Goal: Transaction & Acquisition: Purchase product/service

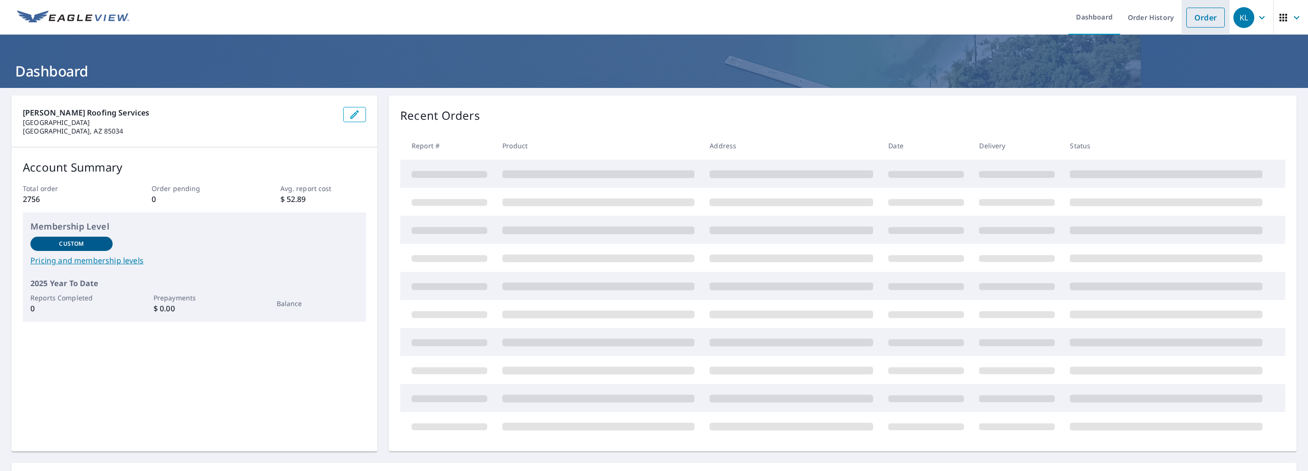
click at [1196, 20] on link "Order" at bounding box center [1206, 18] width 39 height 20
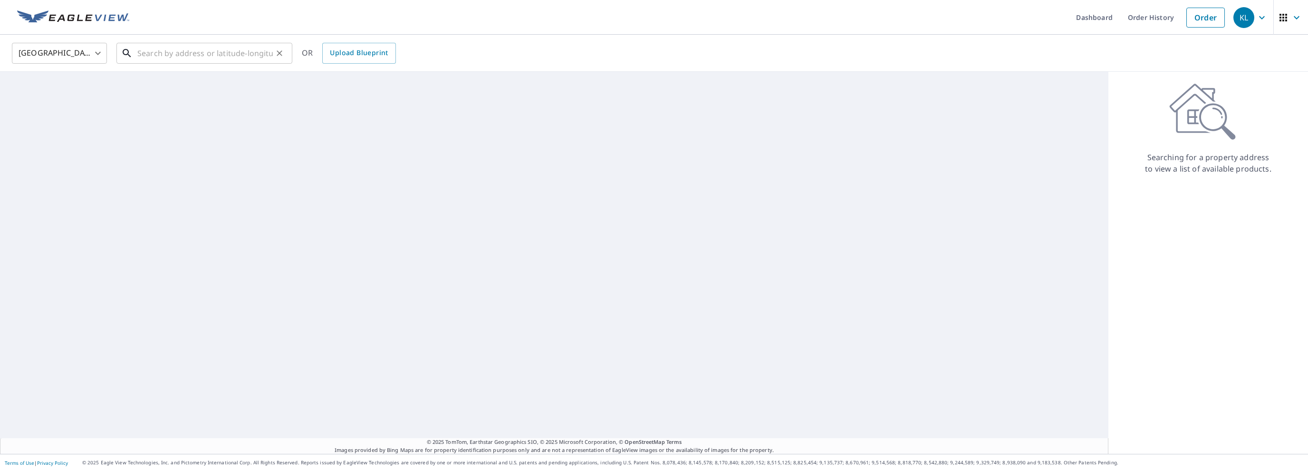
click at [141, 55] on input "text" at bounding box center [204, 53] width 135 height 27
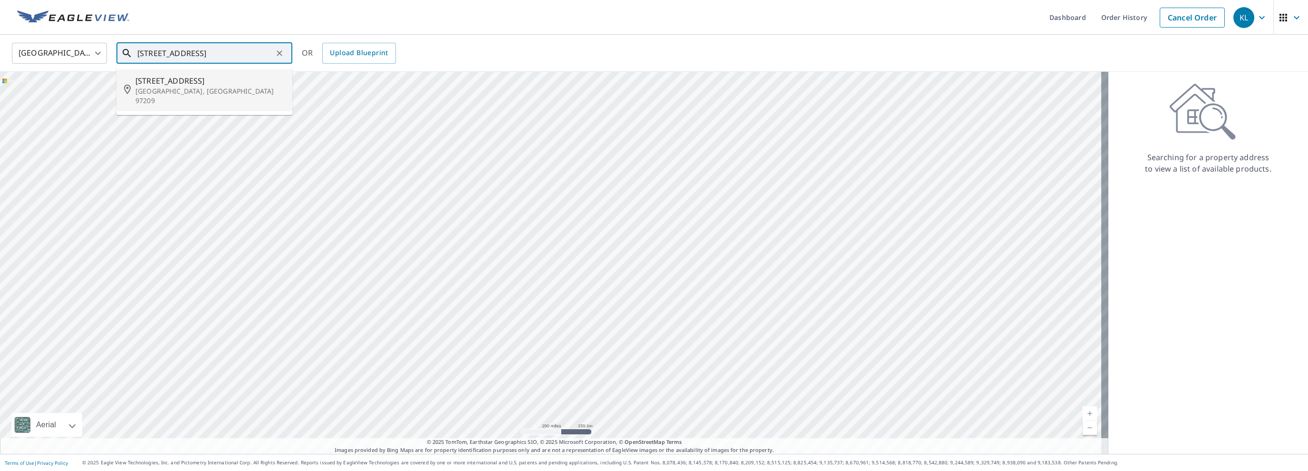
click at [155, 81] on span "[STREET_ADDRESS]" at bounding box center [209, 80] width 149 height 11
type input "[STREET_ADDRESS]"
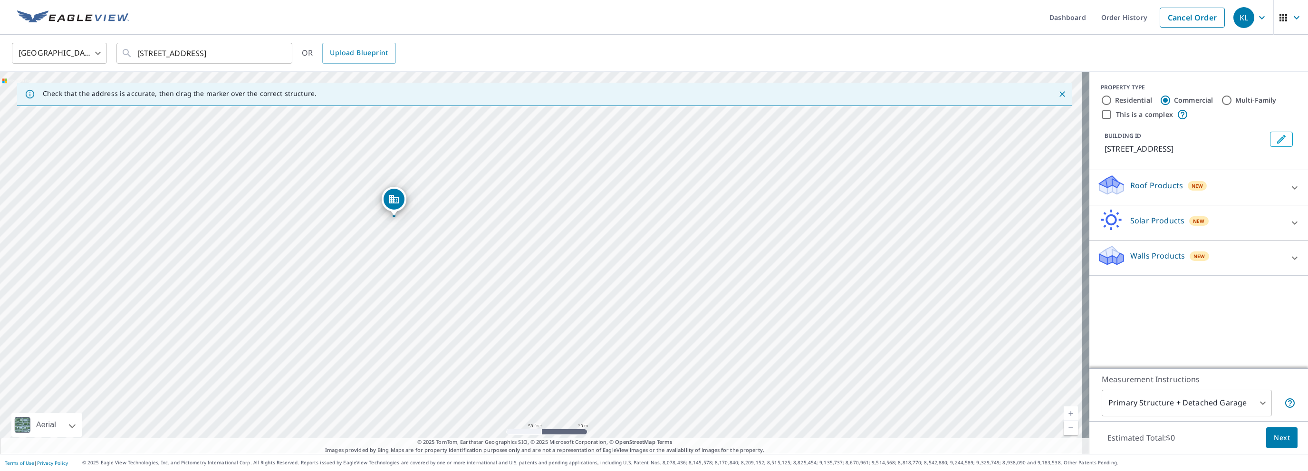
drag, startPoint x: 401, startPoint y: 181, endPoint x: 395, endPoint y: 205, distance: 25.1
click at [1291, 186] on icon at bounding box center [1294, 187] width 11 height 11
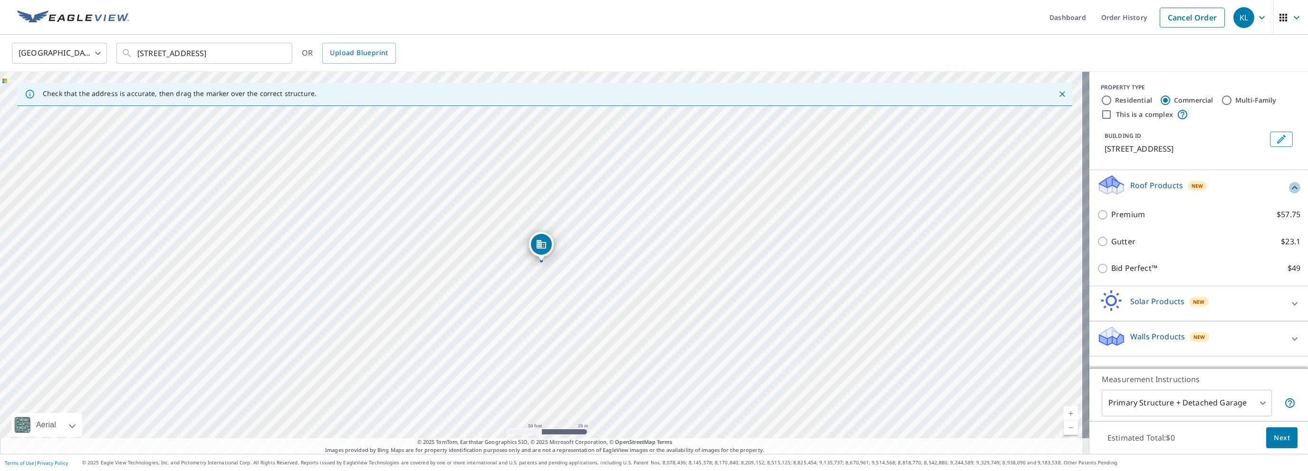
click at [1289, 189] on icon at bounding box center [1294, 187] width 11 height 11
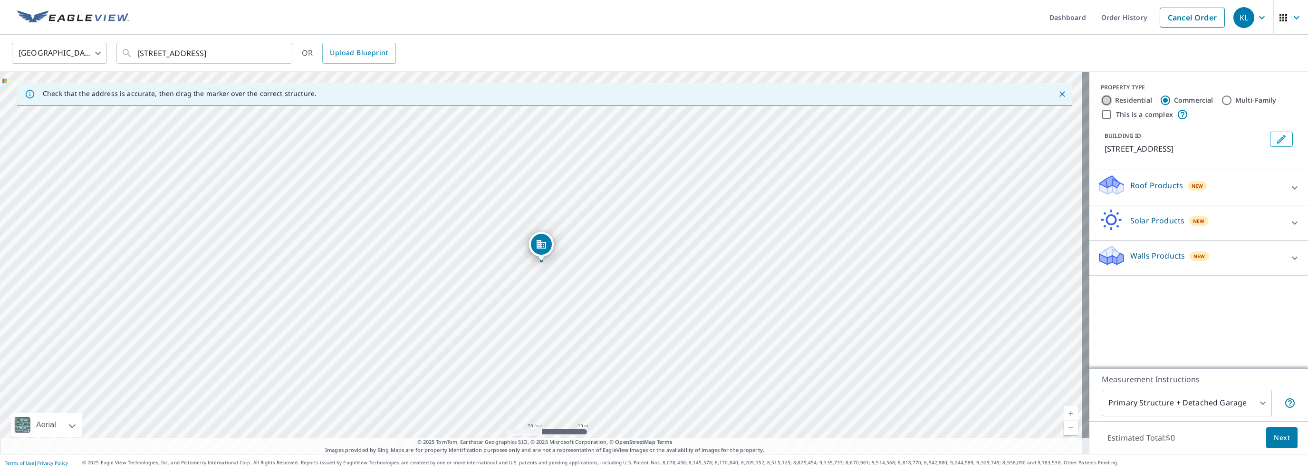
click at [1101, 100] on input "Residential" at bounding box center [1106, 100] width 11 height 11
radio input "true"
click at [1140, 224] on p "Roof Products" at bounding box center [1157, 220] width 53 height 11
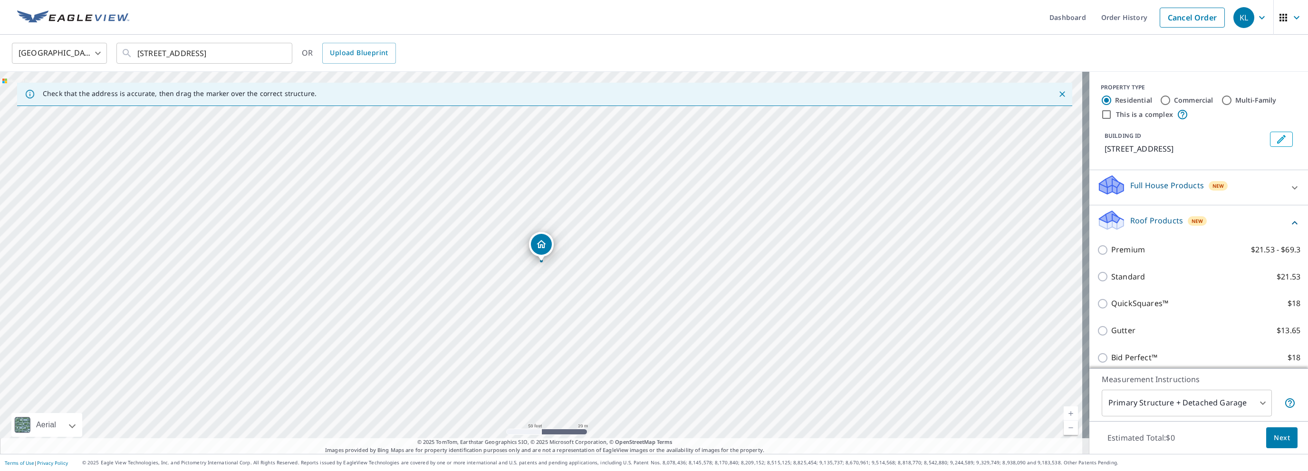
click at [1160, 100] on input "Commercial" at bounding box center [1165, 100] width 11 height 11
radio input "true"
type input "4"
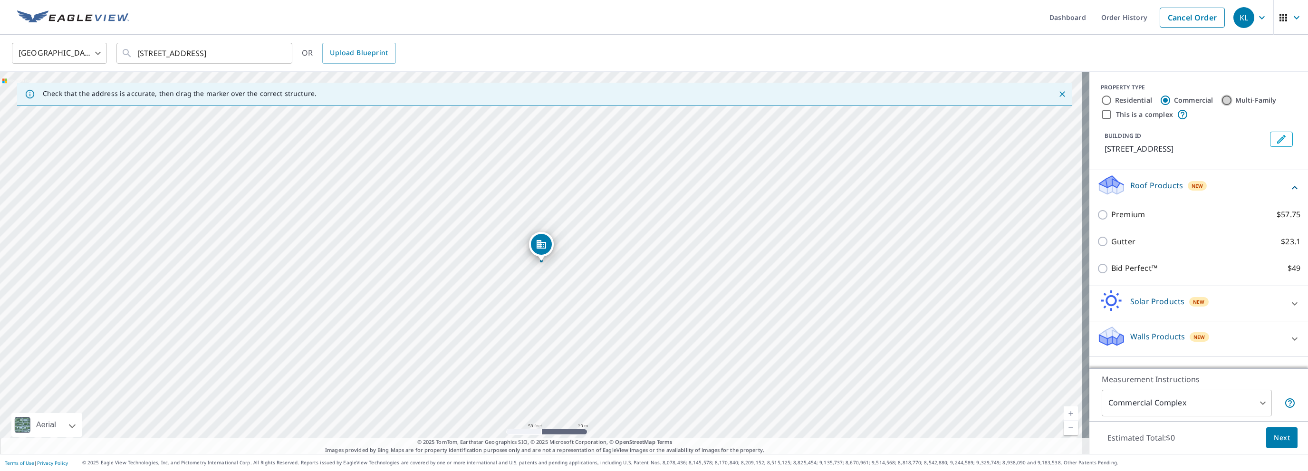
click at [1221, 97] on input "Multi-Family" at bounding box center [1226, 100] width 11 height 11
radio input "true"
type input "2"
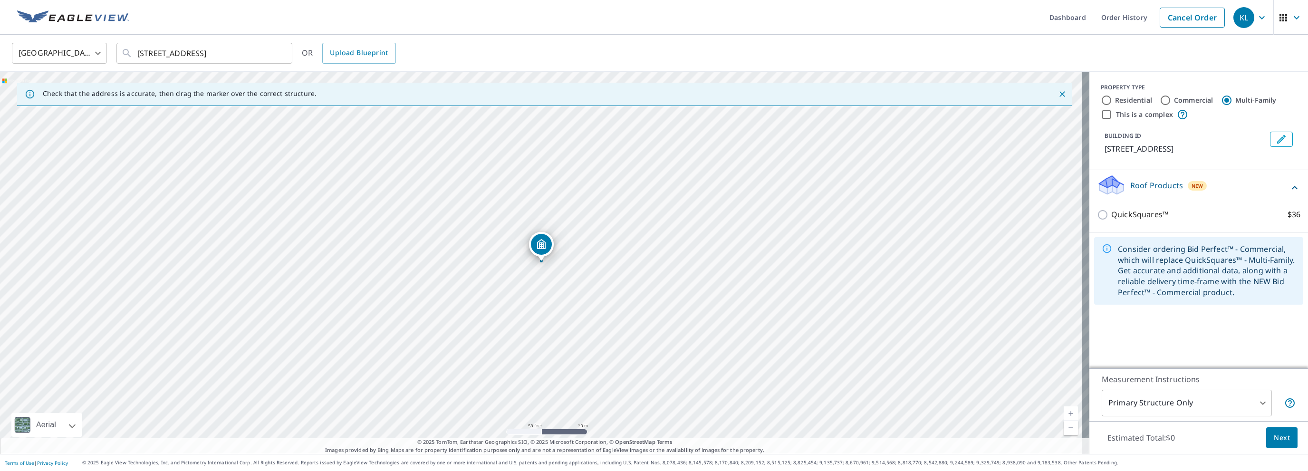
click at [1160, 100] on input "Commercial" at bounding box center [1165, 100] width 11 height 11
radio input "true"
type input "4"
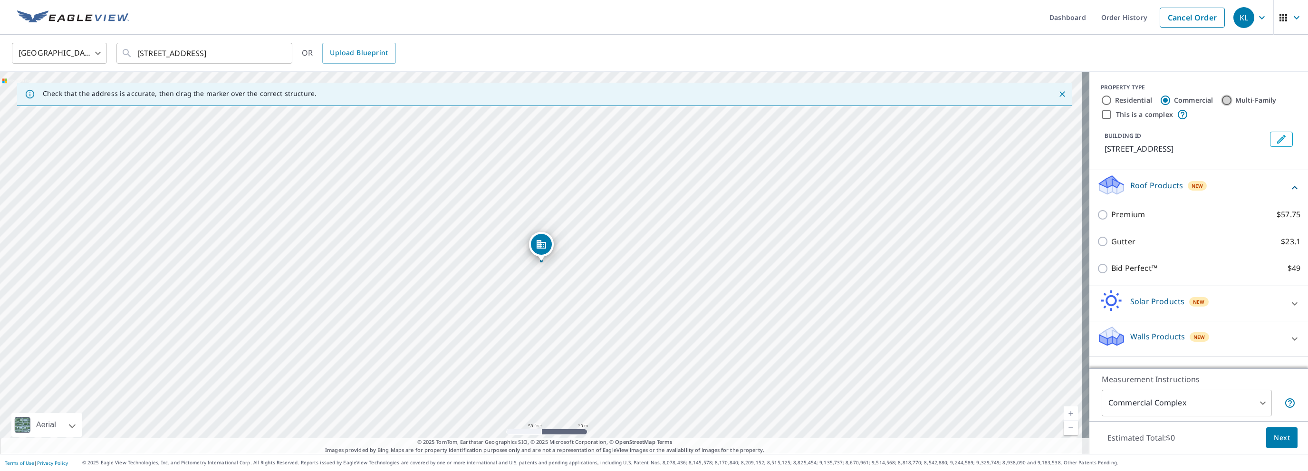
click at [1221, 100] on input "Multi-Family" at bounding box center [1226, 100] width 11 height 11
radio input "true"
type input "2"
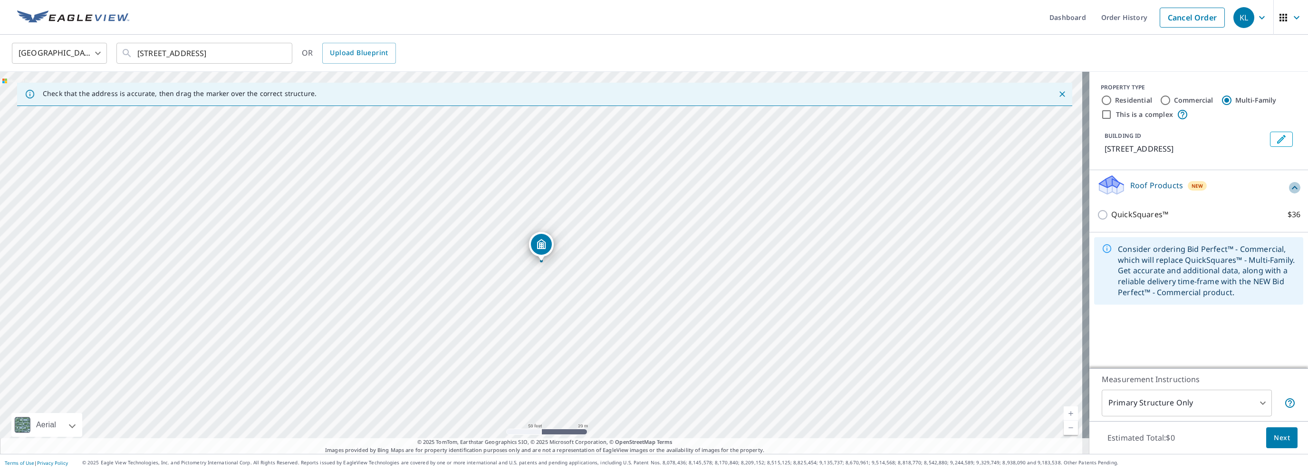
click at [1289, 184] on icon at bounding box center [1294, 187] width 11 height 11
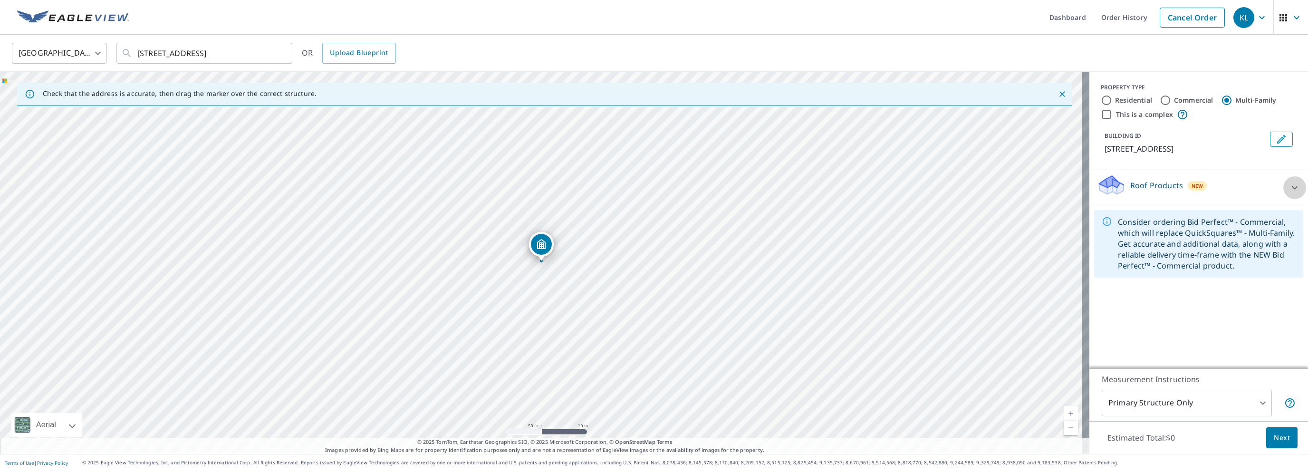
click at [1289, 189] on icon at bounding box center [1294, 187] width 11 height 11
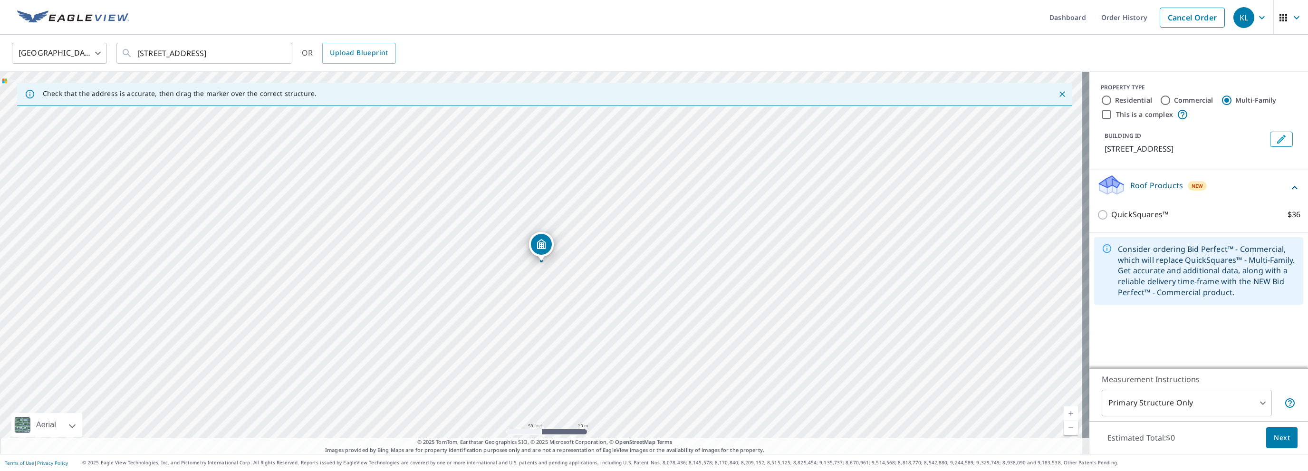
click at [1101, 110] on input "This is a complex" at bounding box center [1106, 114] width 11 height 11
checkbox input "true"
radio input "true"
type input "4"
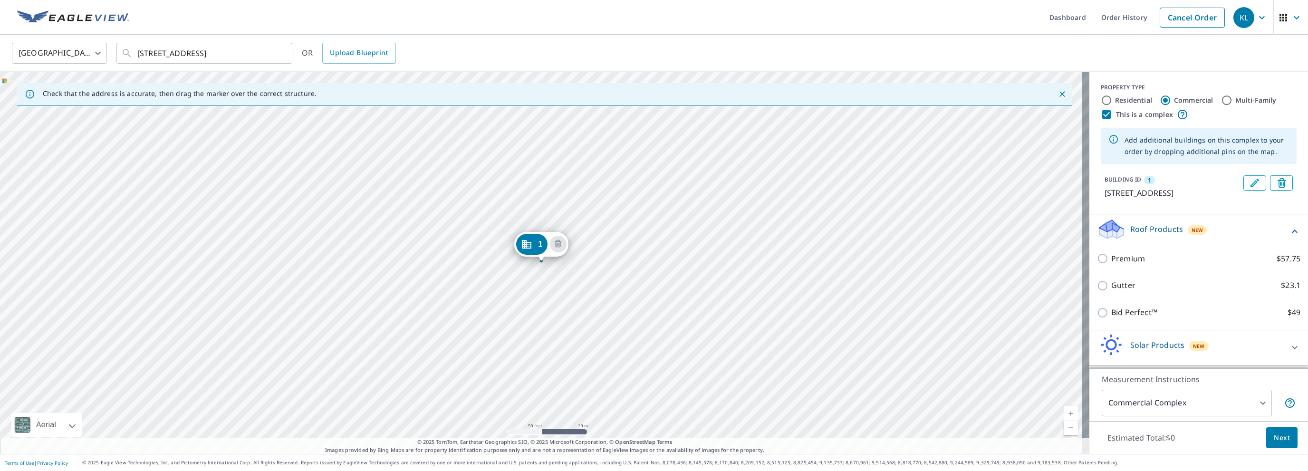
click at [1101, 113] on input "This is a complex" at bounding box center [1106, 114] width 11 height 11
checkbox input "false"
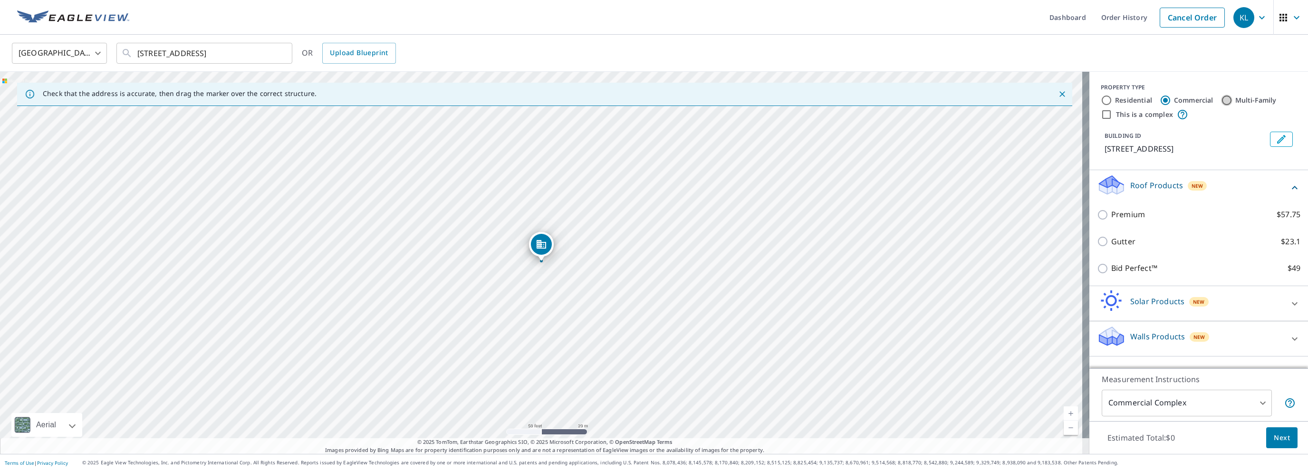
click at [1222, 100] on input "Multi-Family" at bounding box center [1226, 100] width 11 height 11
radio input "true"
type input "2"
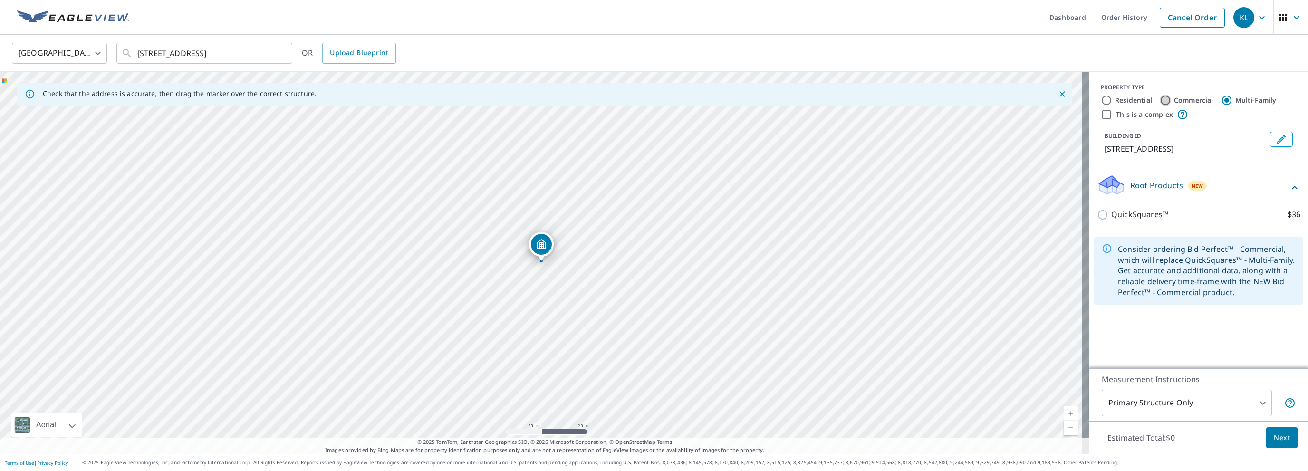
click at [1160, 98] on input "Commercial" at bounding box center [1165, 100] width 11 height 11
radio input "true"
type input "4"
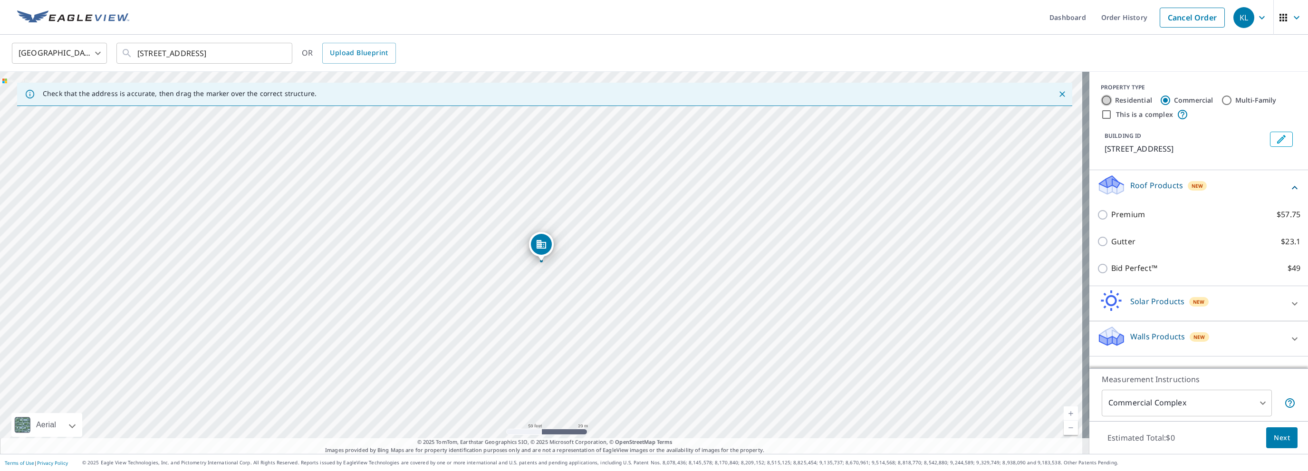
click at [1101, 97] on input "Residential" at bounding box center [1106, 100] width 11 height 11
radio input "true"
type input "1"
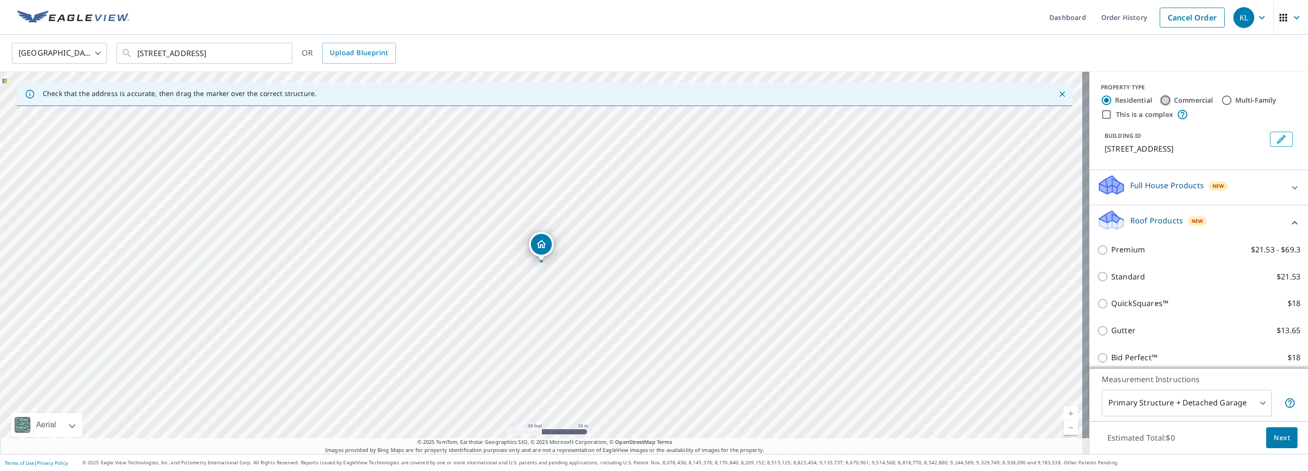
click at [1160, 100] on input "Commercial" at bounding box center [1165, 100] width 11 height 11
radio input "true"
type input "4"
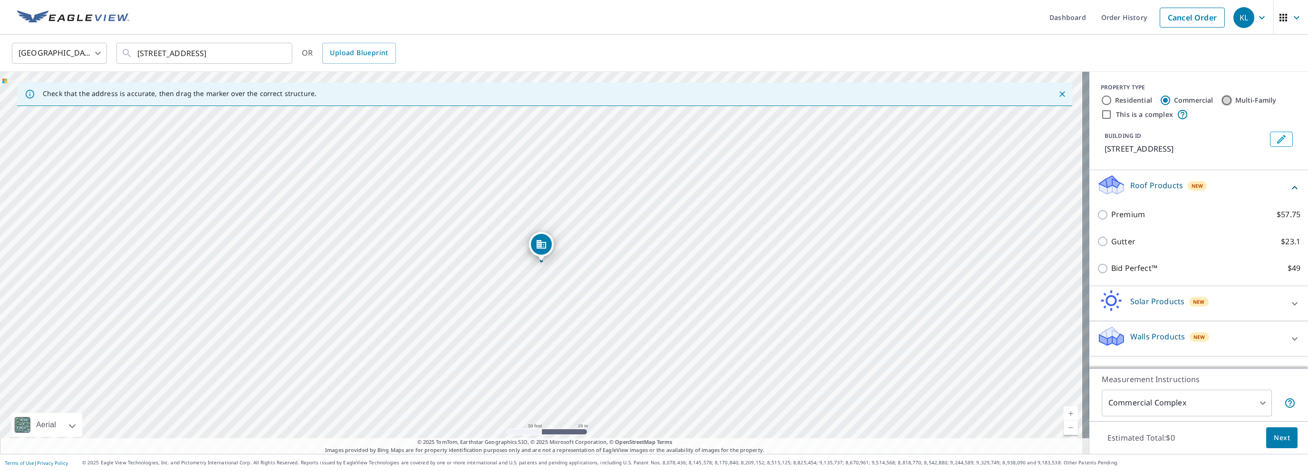
click at [1221, 103] on input "Multi-Family" at bounding box center [1226, 100] width 11 height 11
radio input "true"
type input "2"
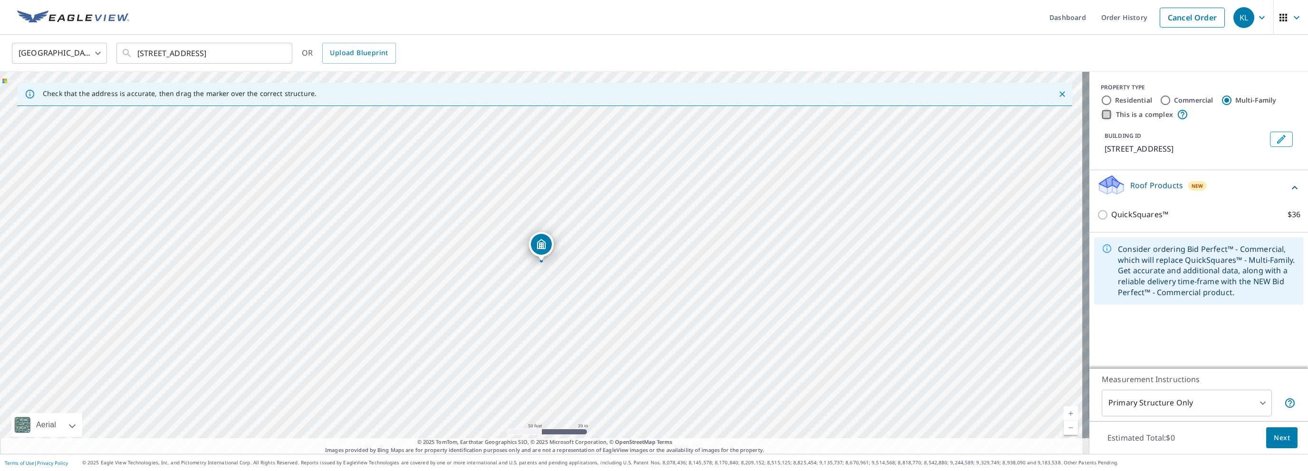
click at [1101, 116] on input "This is a complex" at bounding box center [1106, 114] width 11 height 11
checkbox input "true"
radio input "true"
type input "4"
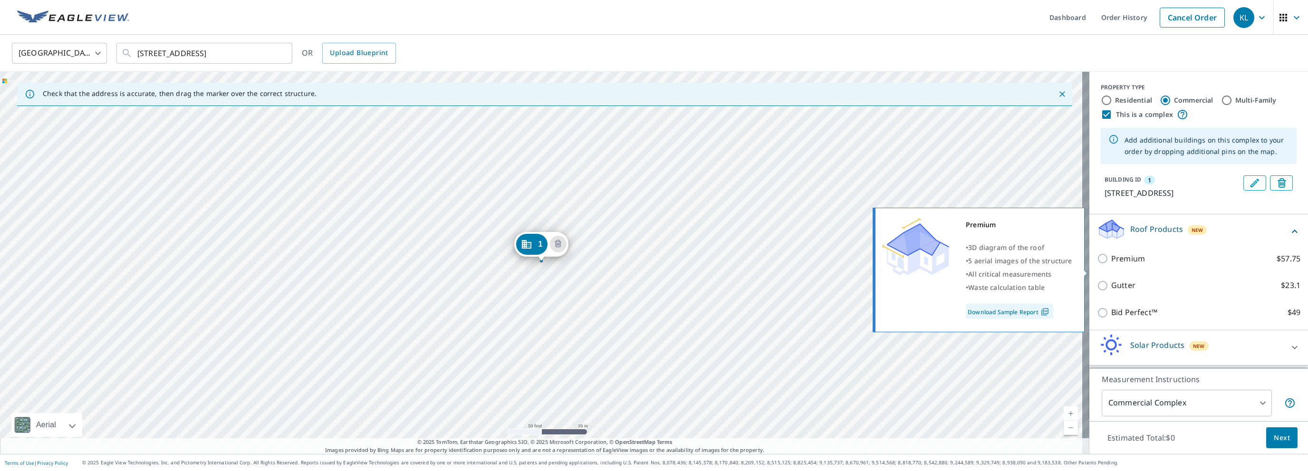
click at [1097, 264] on input "Premium $57.75" at bounding box center [1104, 258] width 14 height 11
checkbox input "true"
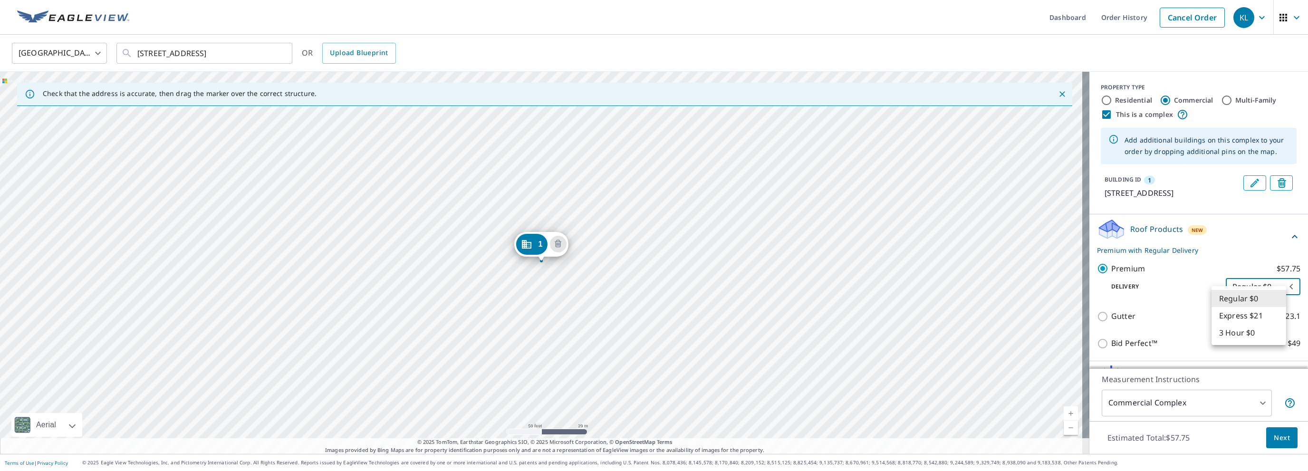
click at [1275, 296] on body "KL KL Dashboard Order History Cancel Order KL [GEOGRAPHIC_DATA] [GEOGRAPHIC_DAT…" at bounding box center [654, 235] width 1308 height 471
click at [1225, 248] on div at bounding box center [654, 235] width 1308 height 471
click at [1221, 103] on input "Multi-Family" at bounding box center [1226, 100] width 11 height 11
radio input "true"
type input "2"
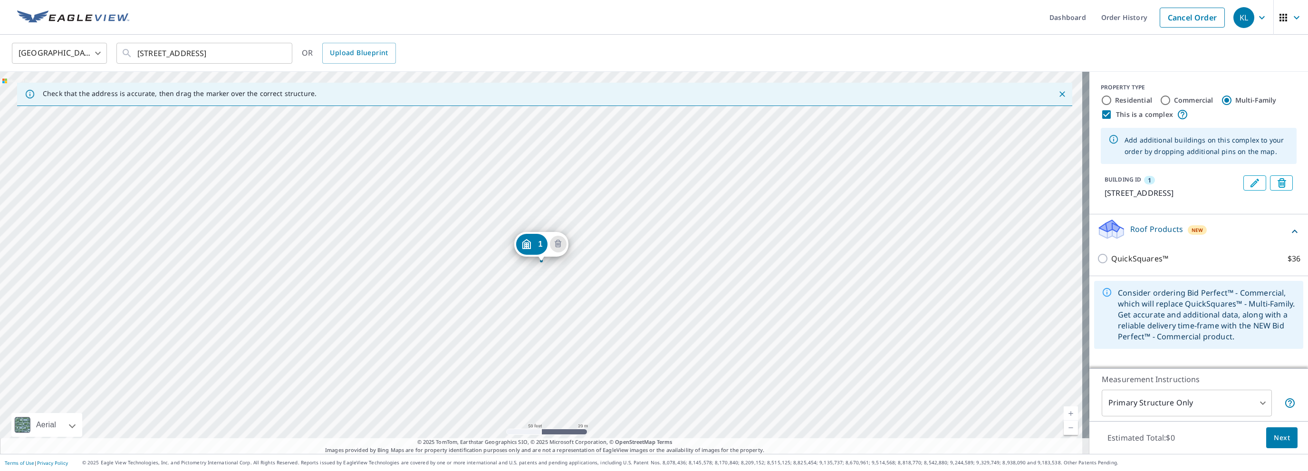
click at [1101, 115] on input "This is a complex" at bounding box center [1106, 114] width 11 height 11
checkbox input "false"
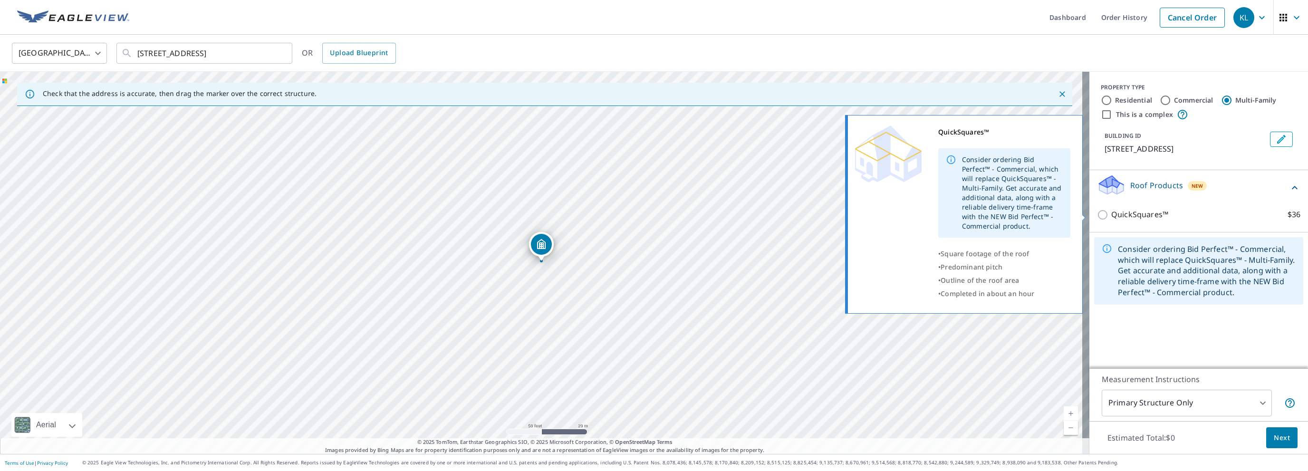
click at [1097, 216] on input "QuickSquares™ $36" at bounding box center [1104, 214] width 14 height 11
checkbox input "true"
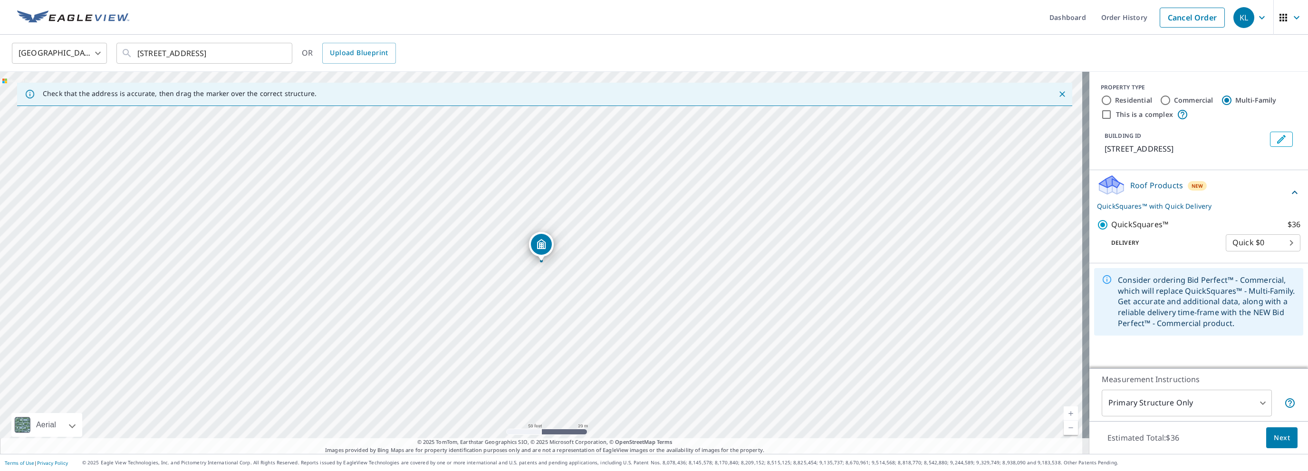
click at [1274, 437] on span "Next" at bounding box center [1282, 438] width 16 height 12
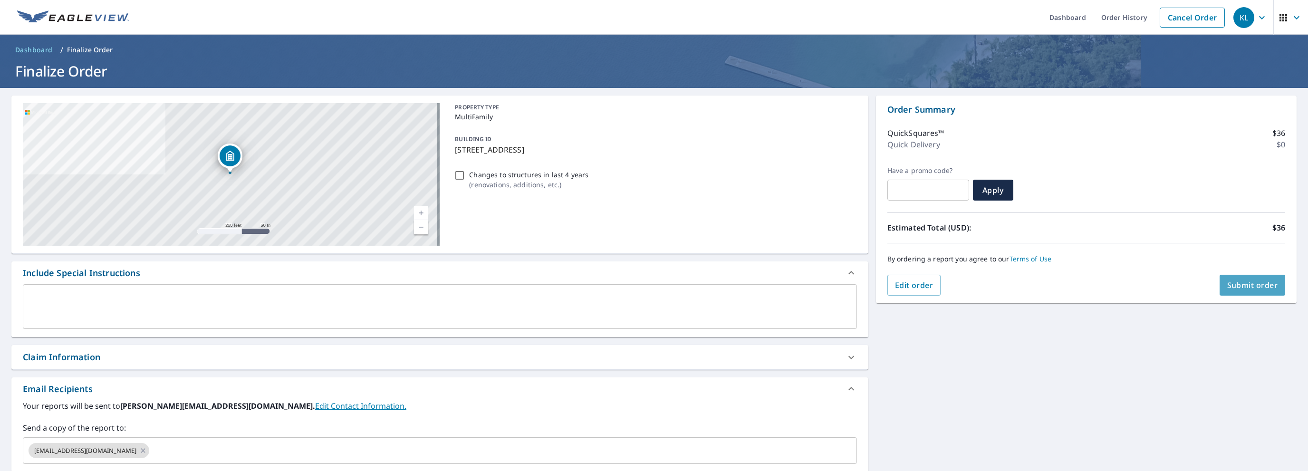
click at [1240, 285] on span "Submit order" at bounding box center [1253, 285] width 51 height 10
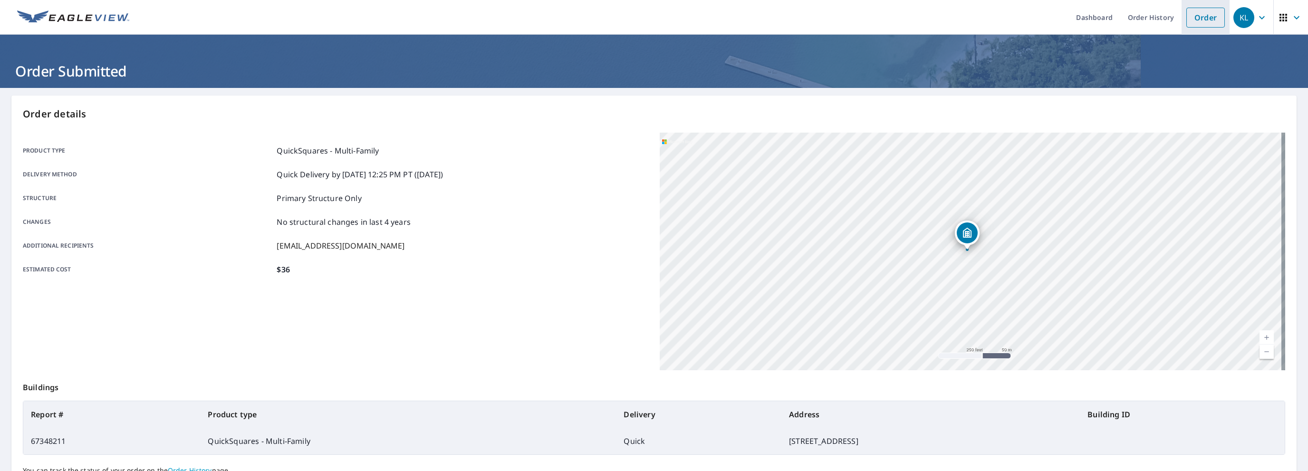
click at [1210, 13] on link "Order" at bounding box center [1206, 18] width 39 height 20
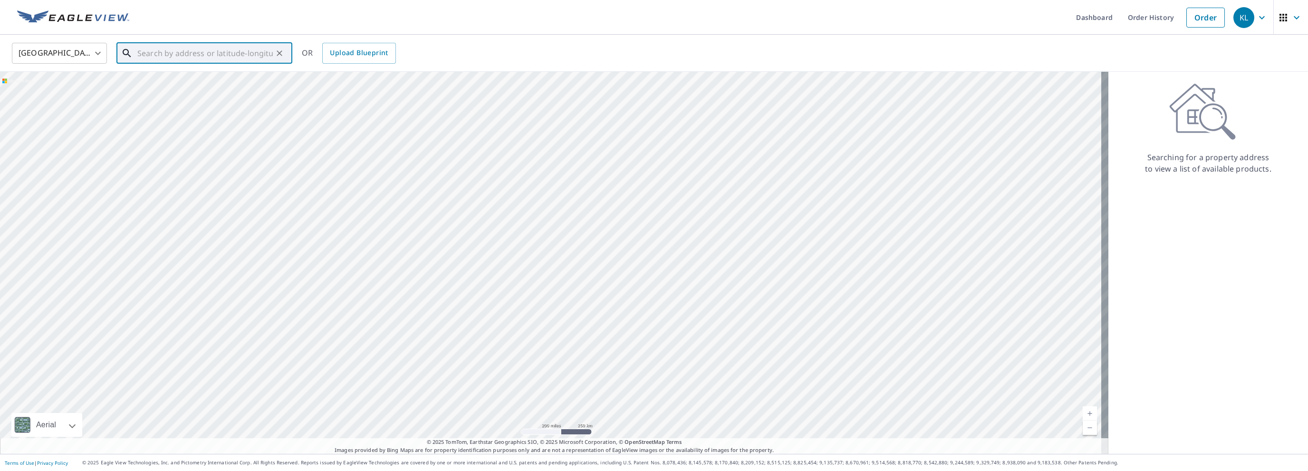
click at [214, 54] on input "text" at bounding box center [204, 53] width 135 height 27
click at [186, 84] on span "[STREET_ADDRESS]" at bounding box center [209, 80] width 149 height 11
type input "[STREET_ADDRESS]"
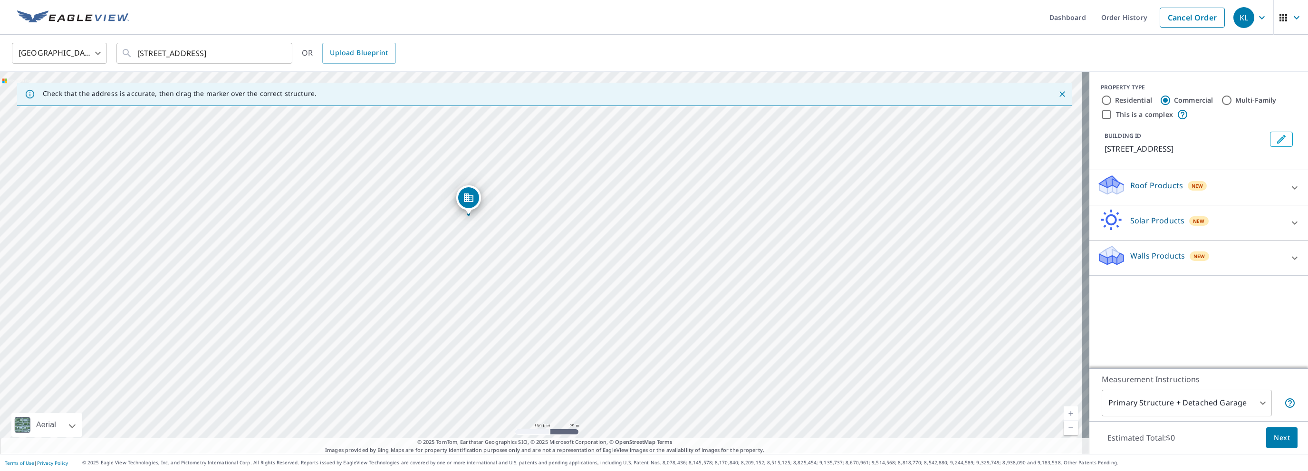
drag, startPoint x: 536, startPoint y: 251, endPoint x: 470, endPoint y: 200, distance: 83.8
click at [1101, 114] on input "This is a complex" at bounding box center [1106, 114] width 11 height 11
checkbox input "true"
type input "4"
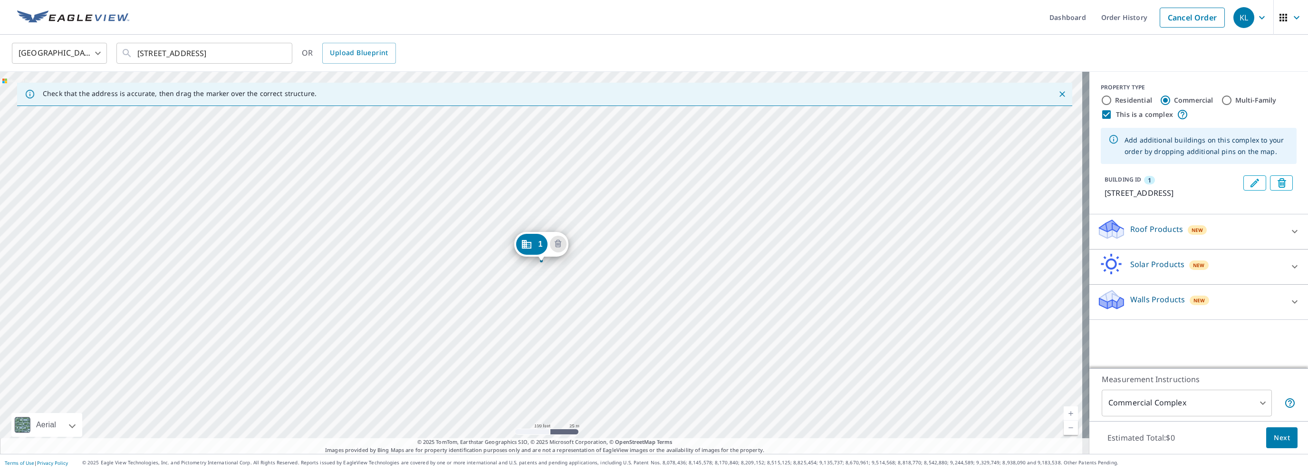
click at [609, 323] on div "1 [STREET_ADDRESS]" at bounding box center [545, 263] width 1090 height 382
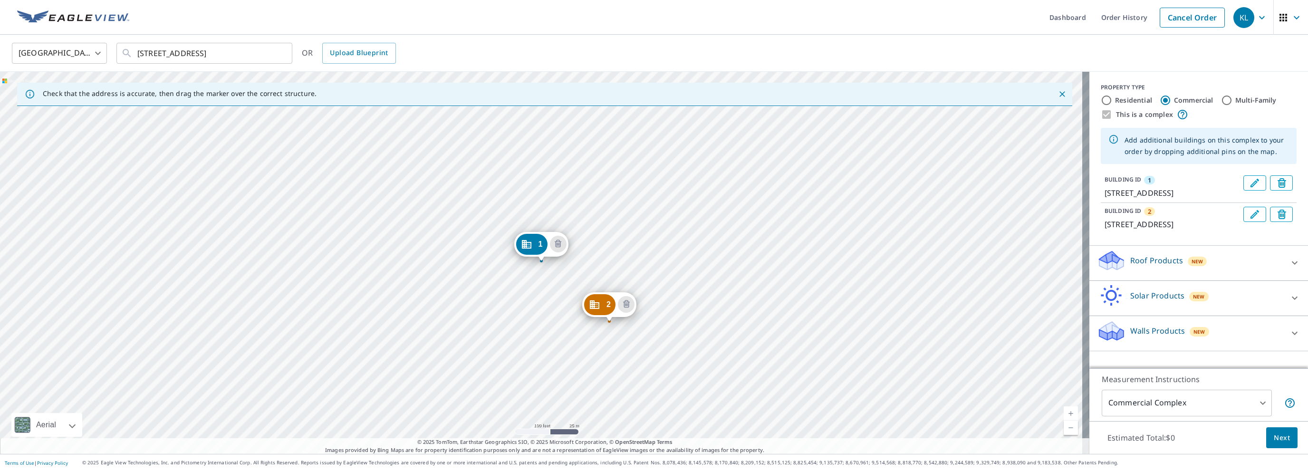
click at [680, 374] on div "2 [STREET_ADDRESS] 1 [STREET_ADDRESS]" at bounding box center [545, 263] width 1090 height 382
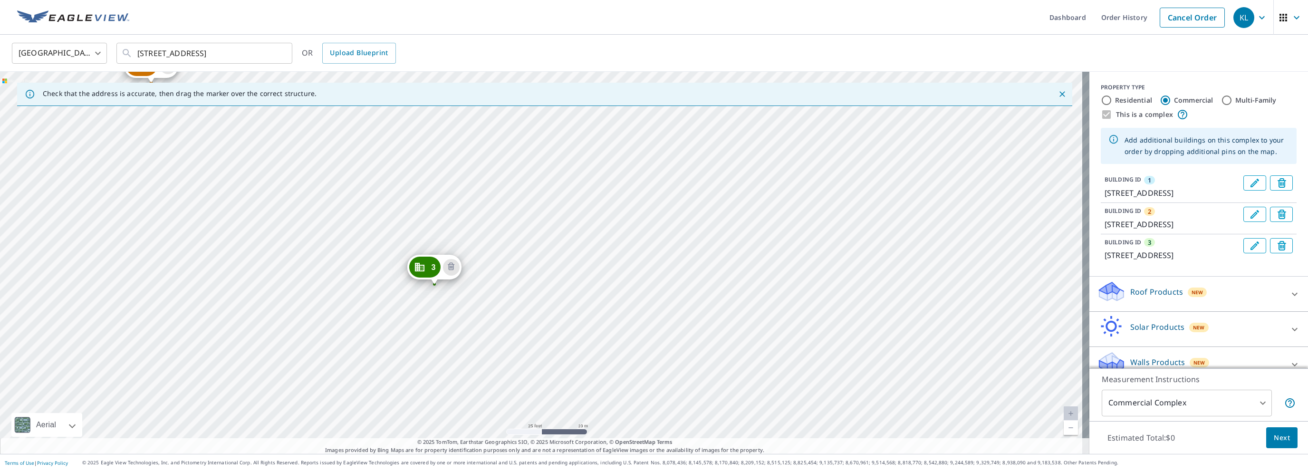
drag, startPoint x: 696, startPoint y: 329, endPoint x: 687, endPoint y: 144, distance: 185.2
click at [687, 144] on div "2 [STREET_ADDRESS] [GEOGRAPHIC_DATA][STREET_ADDRESS] 1 [STREET_ADDRESS]" at bounding box center [545, 263] width 1090 height 382
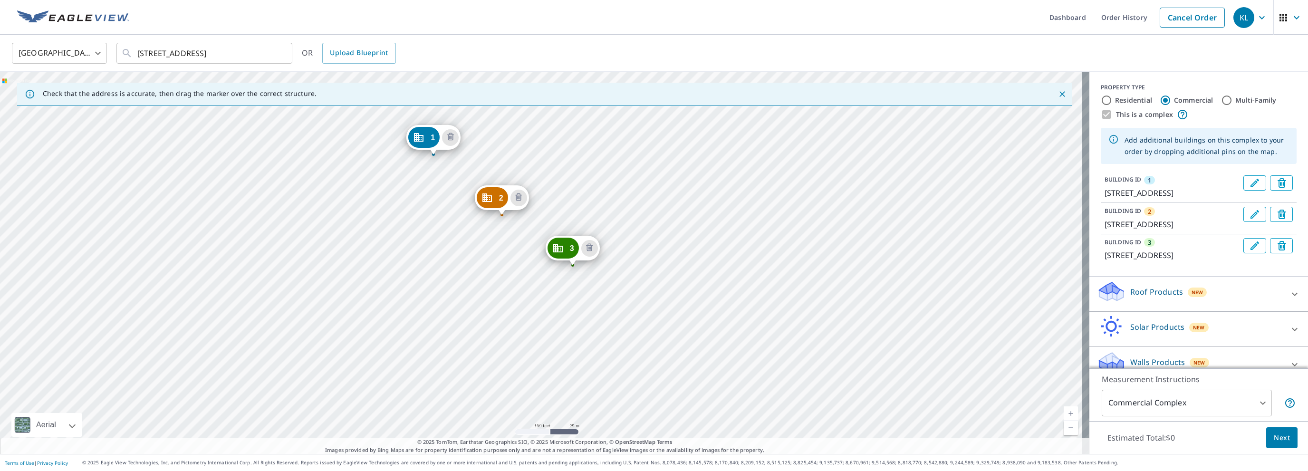
click at [642, 321] on div "2 [STREET_ADDRESS] [GEOGRAPHIC_DATA][STREET_ADDRESS] 1 [STREET_ADDRESS]" at bounding box center [545, 263] width 1090 height 382
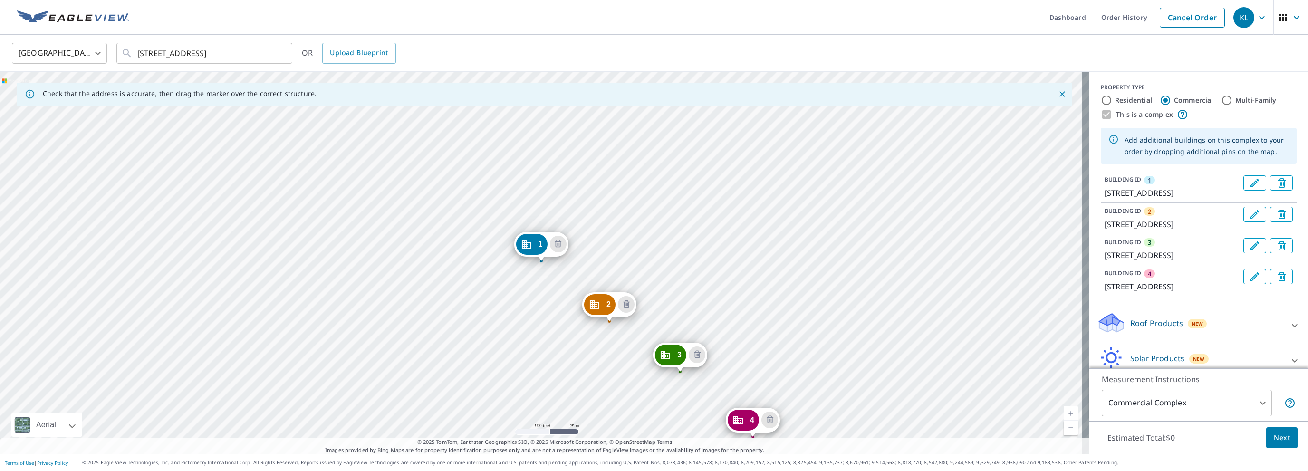
drag, startPoint x: 742, startPoint y: 410, endPoint x: 746, endPoint y: 421, distance: 11.6
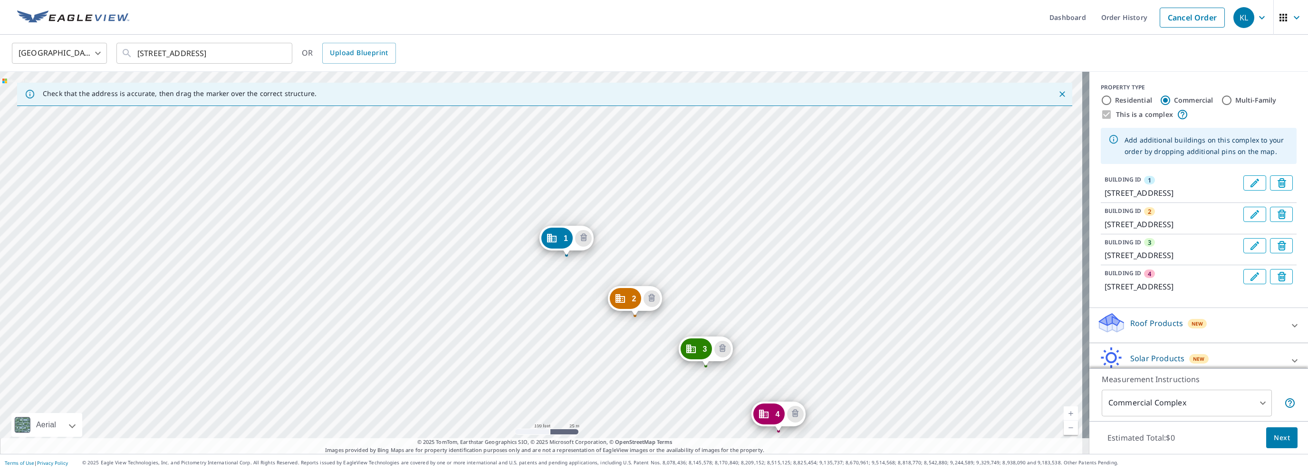
drag, startPoint x: 576, startPoint y: 343, endPoint x: 608, endPoint y: 339, distance: 32.0
click at [608, 339] on div "2 [STREET_ADDRESS] [GEOGRAPHIC_DATA][STREET_ADDRESS] [GEOGRAPHIC_DATA][STREET_A…" at bounding box center [545, 263] width 1090 height 382
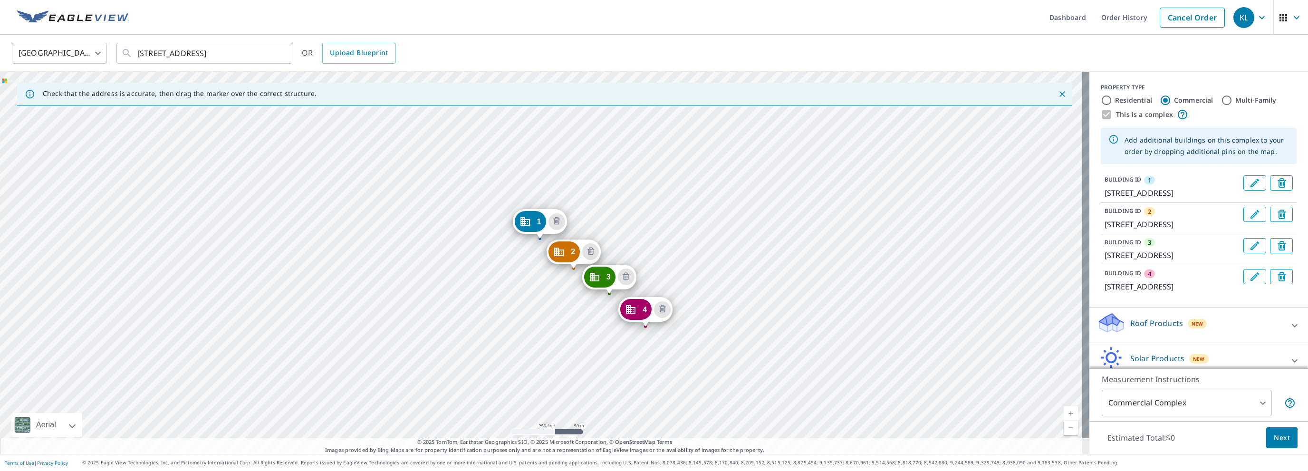
click at [1278, 182] on icon "Delete building 1" at bounding box center [1283, 183] width 11 height 11
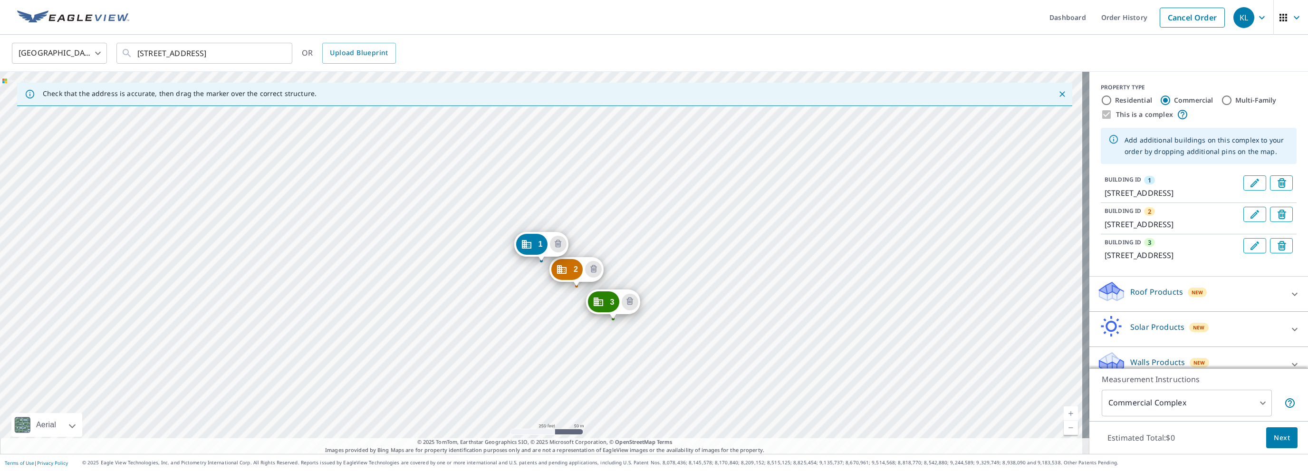
click at [1278, 221] on icon "Delete building 2" at bounding box center [1283, 215] width 11 height 11
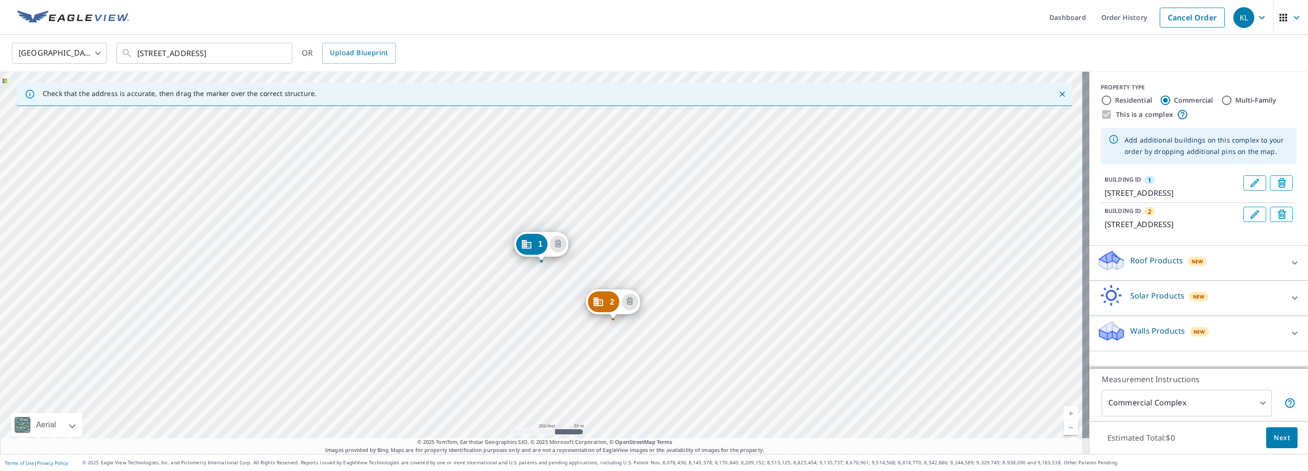
click at [1278, 221] on icon "Delete building 2" at bounding box center [1283, 215] width 11 height 11
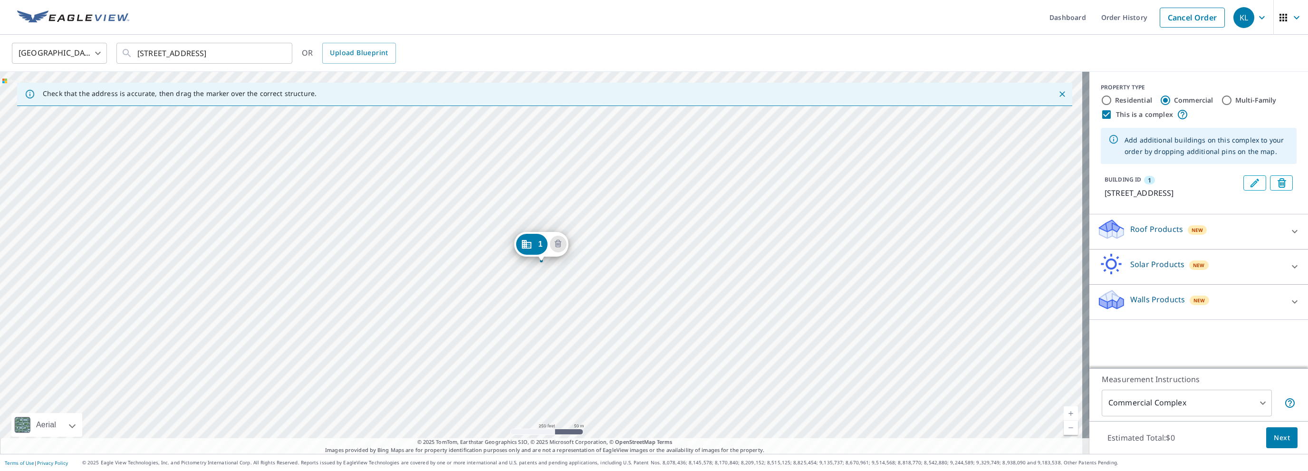
click at [1102, 116] on input "This is a complex" at bounding box center [1106, 114] width 11 height 11
checkbox input "false"
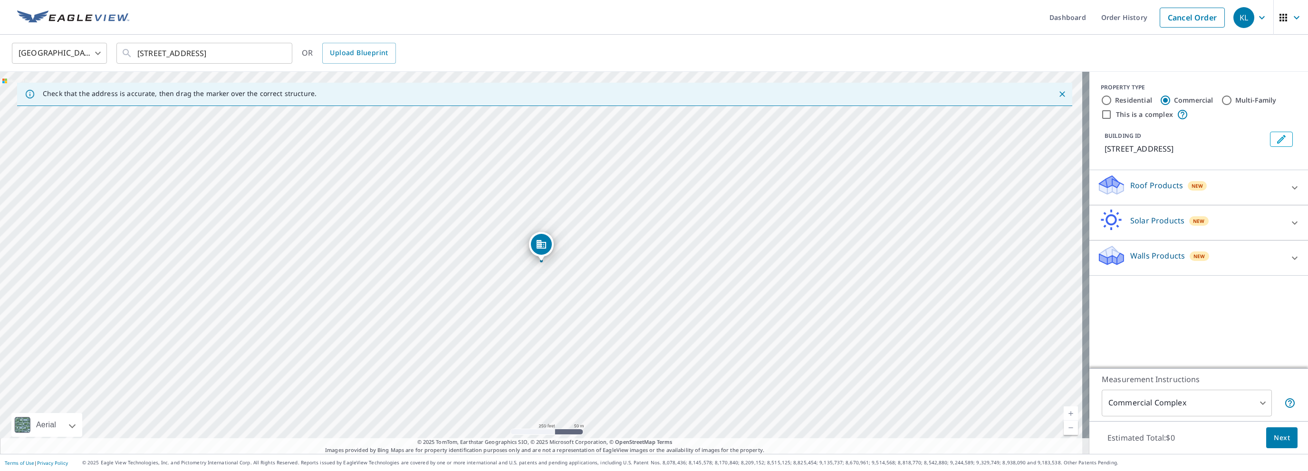
click at [1119, 184] on div "Roof Products New" at bounding box center [1190, 187] width 186 height 27
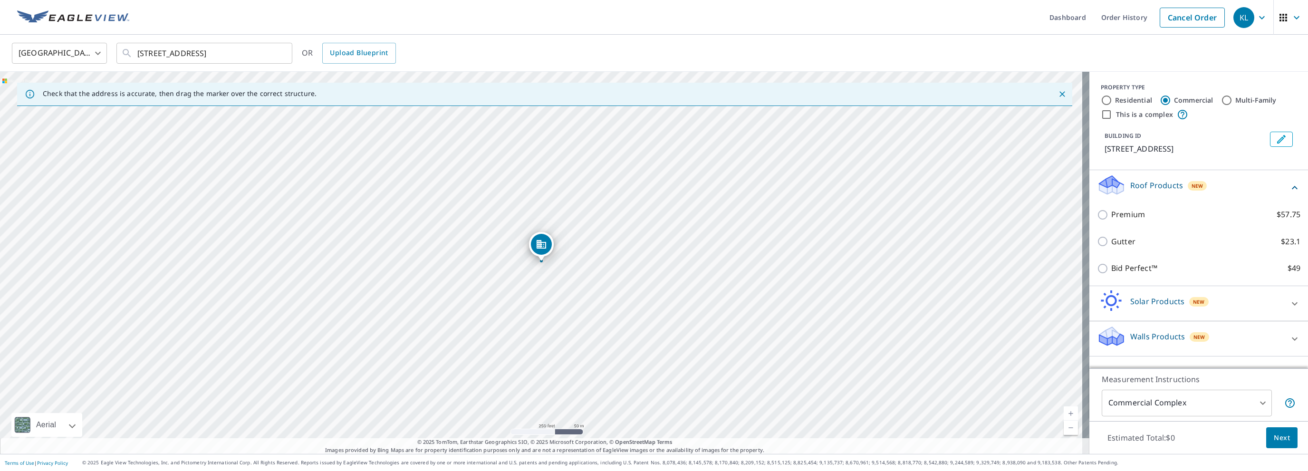
click at [1221, 99] on input "Multi-Family" at bounding box center [1226, 100] width 11 height 11
radio input "true"
type input "2"
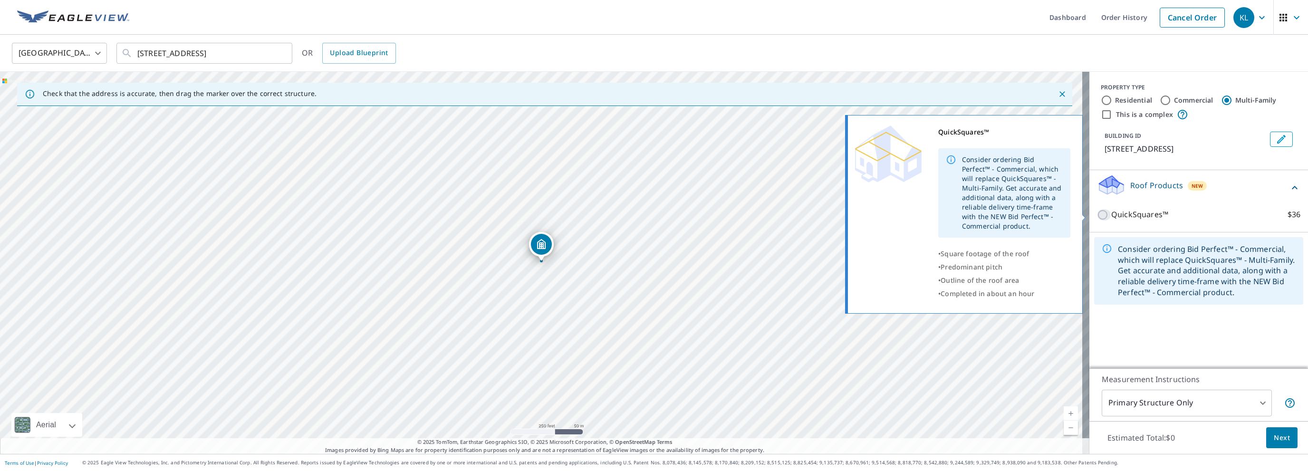
click at [1097, 214] on input "QuickSquares™ $36" at bounding box center [1104, 214] width 14 height 11
checkbox input "true"
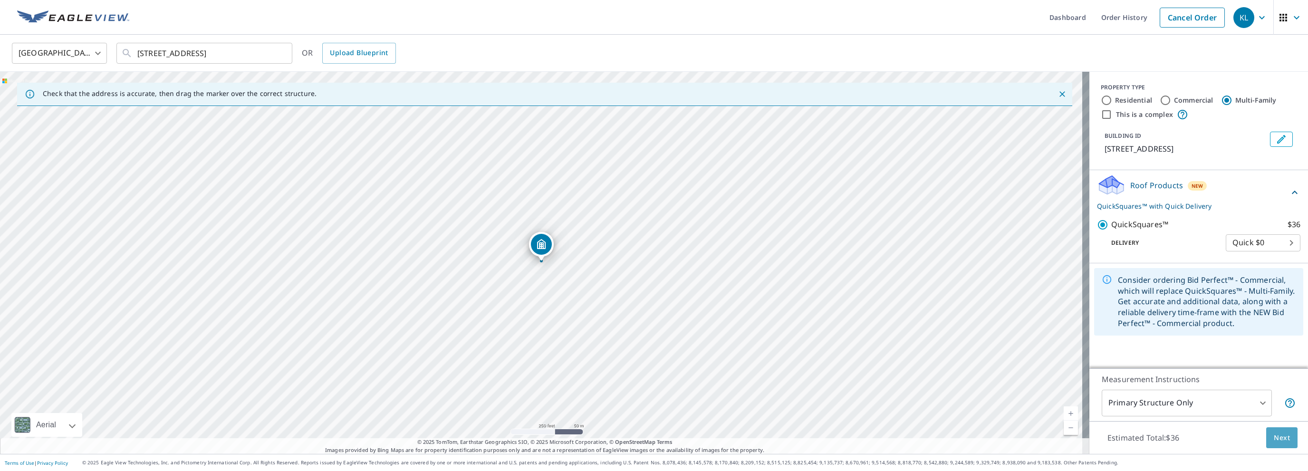
click at [1278, 438] on span "Next" at bounding box center [1282, 438] width 16 height 12
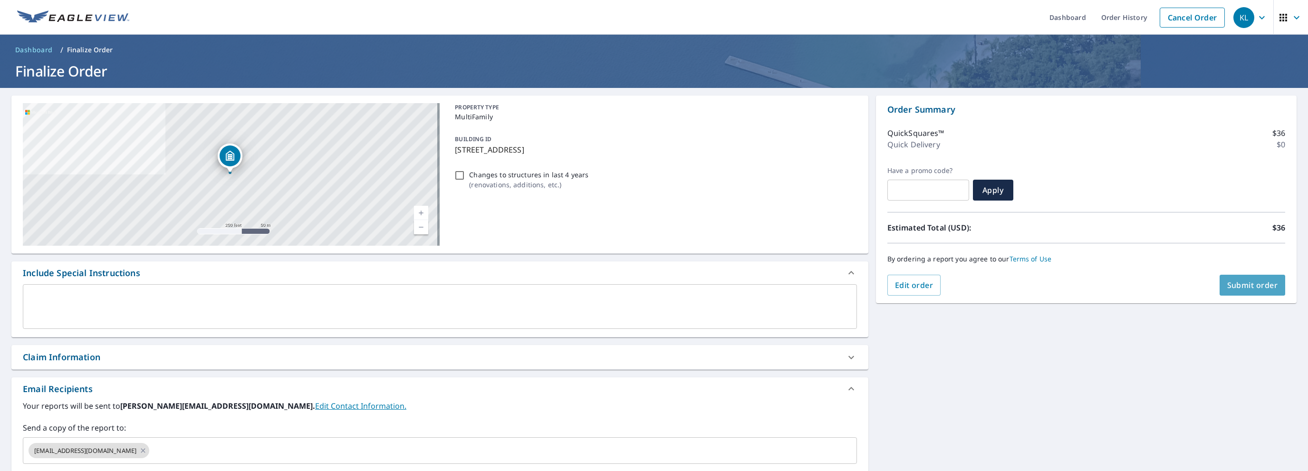
click at [1234, 289] on span "Submit order" at bounding box center [1253, 285] width 51 height 10
